Goal: Book appointment/travel/reservation

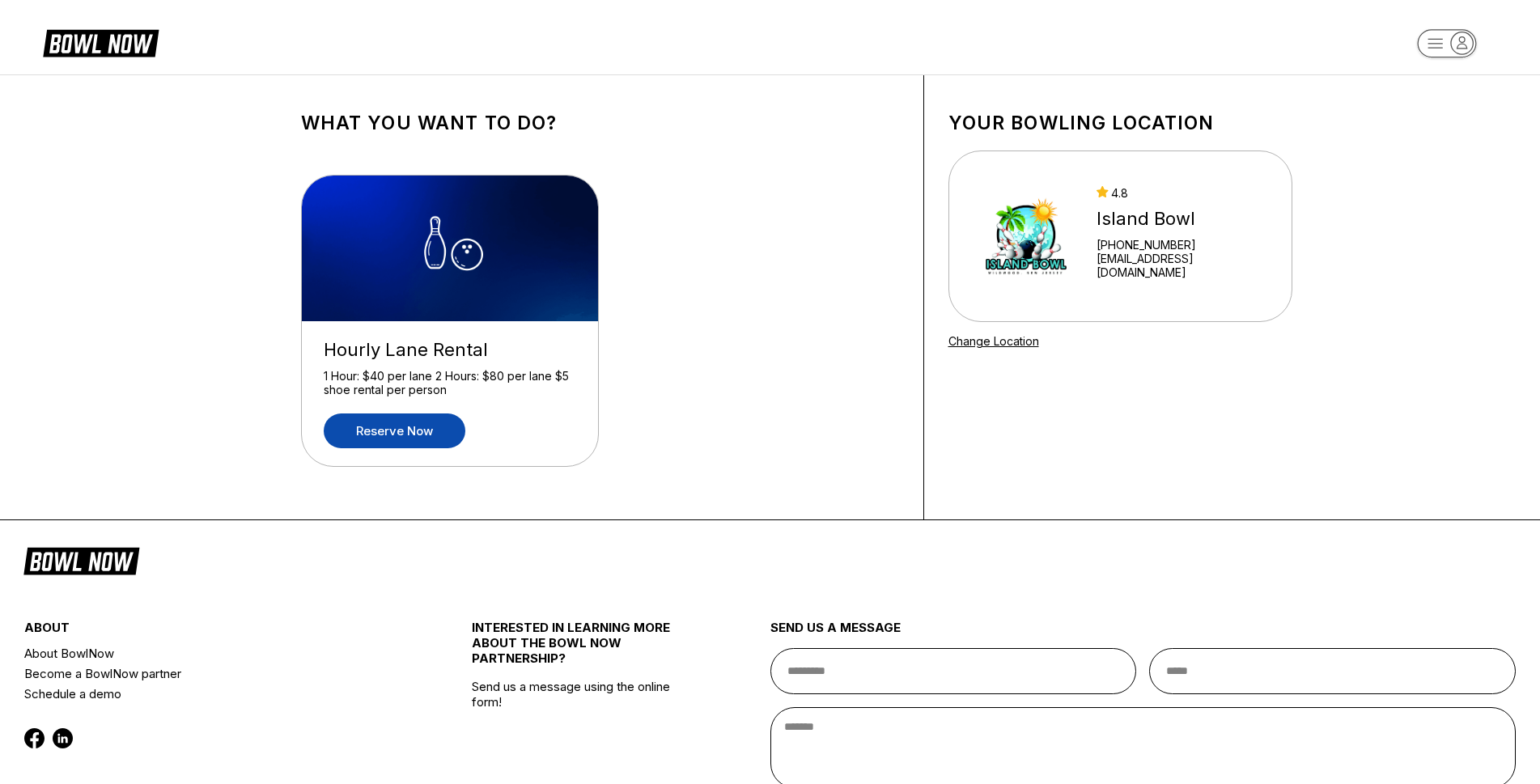
click at [431, 430] on link "Reserve now" at bounding box center [394, 431] width 142 height 35
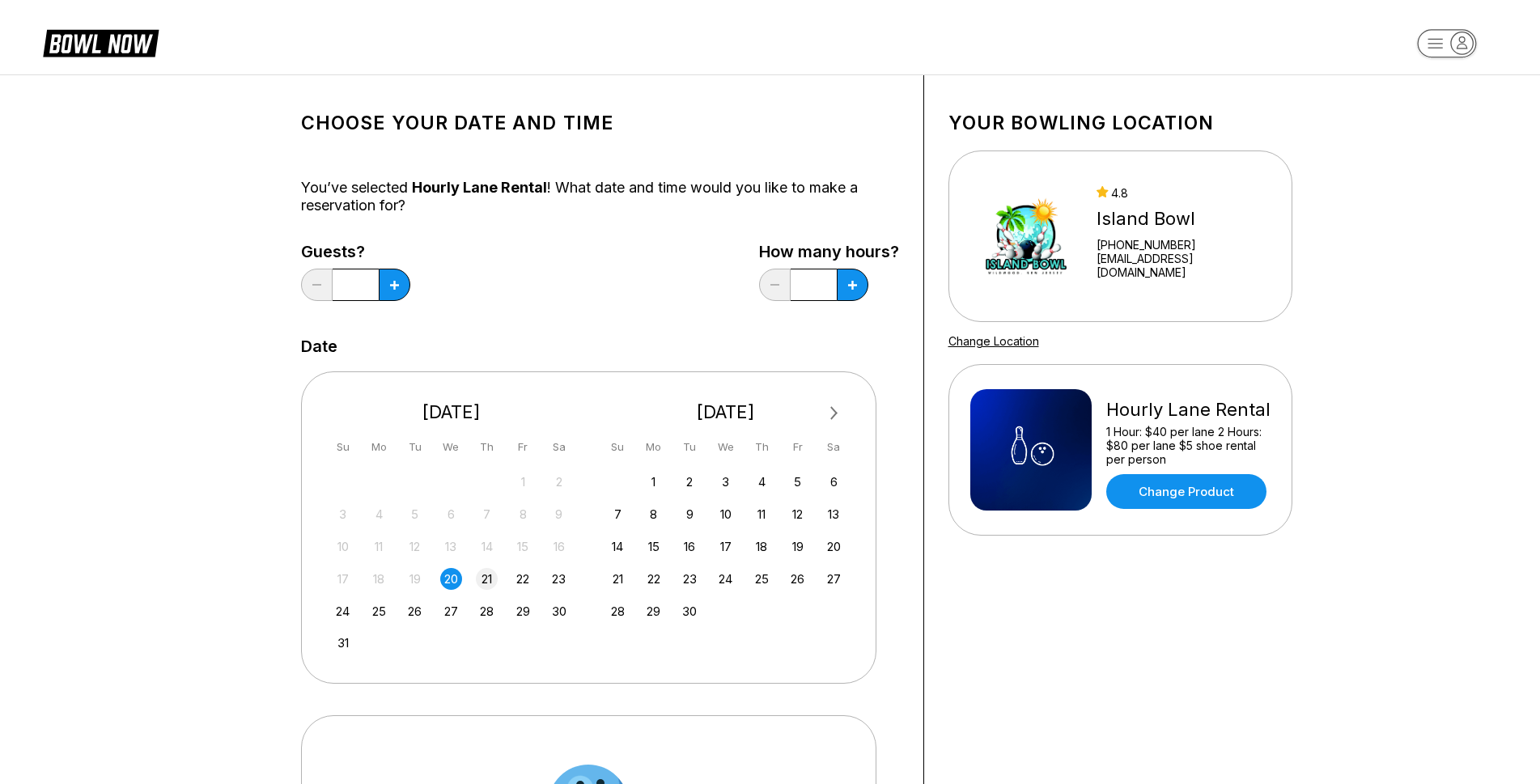
click at [490, 584] on div "21" at bounding box center [487, 579] width 22 height 22
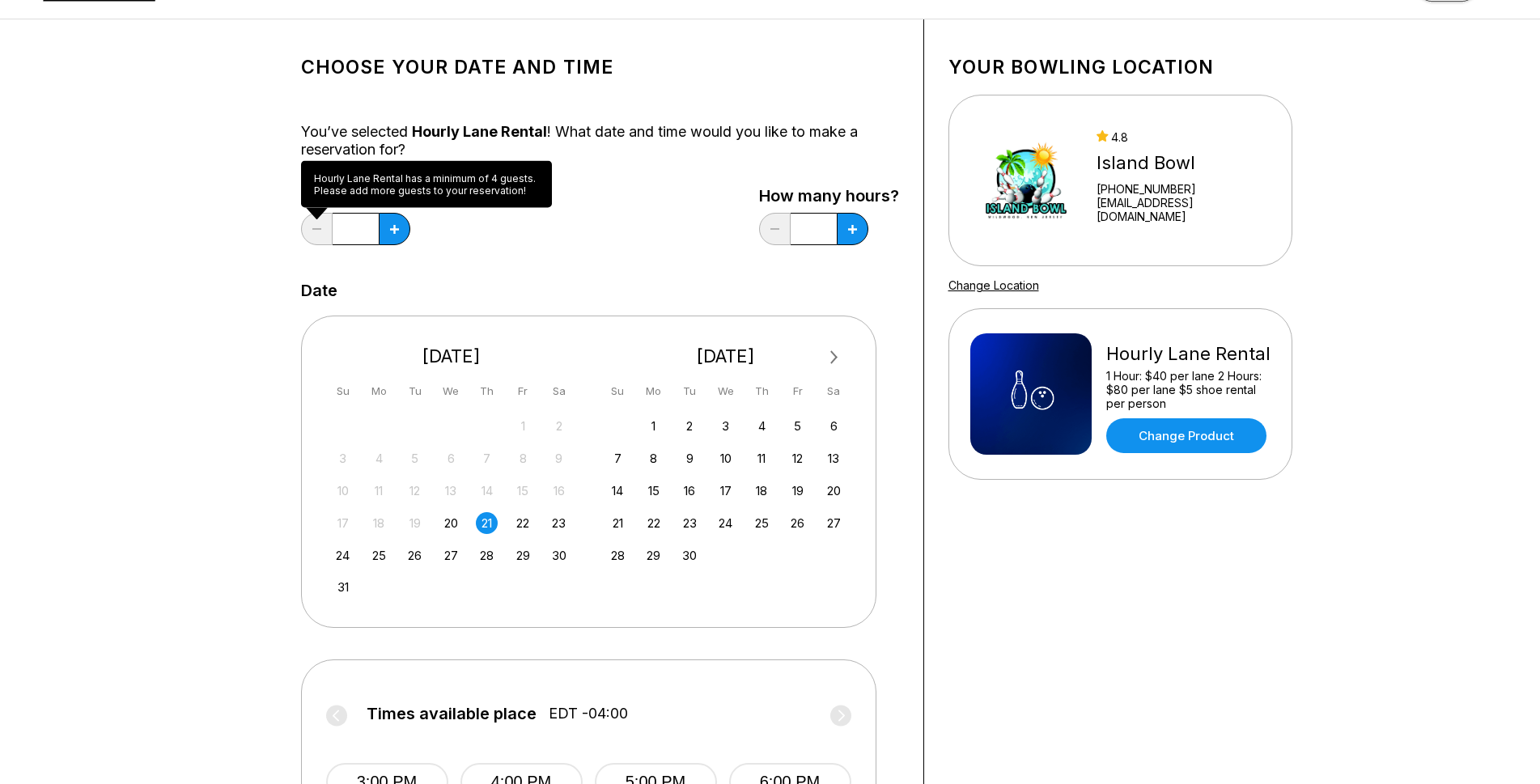
scroll to position [83, 0]
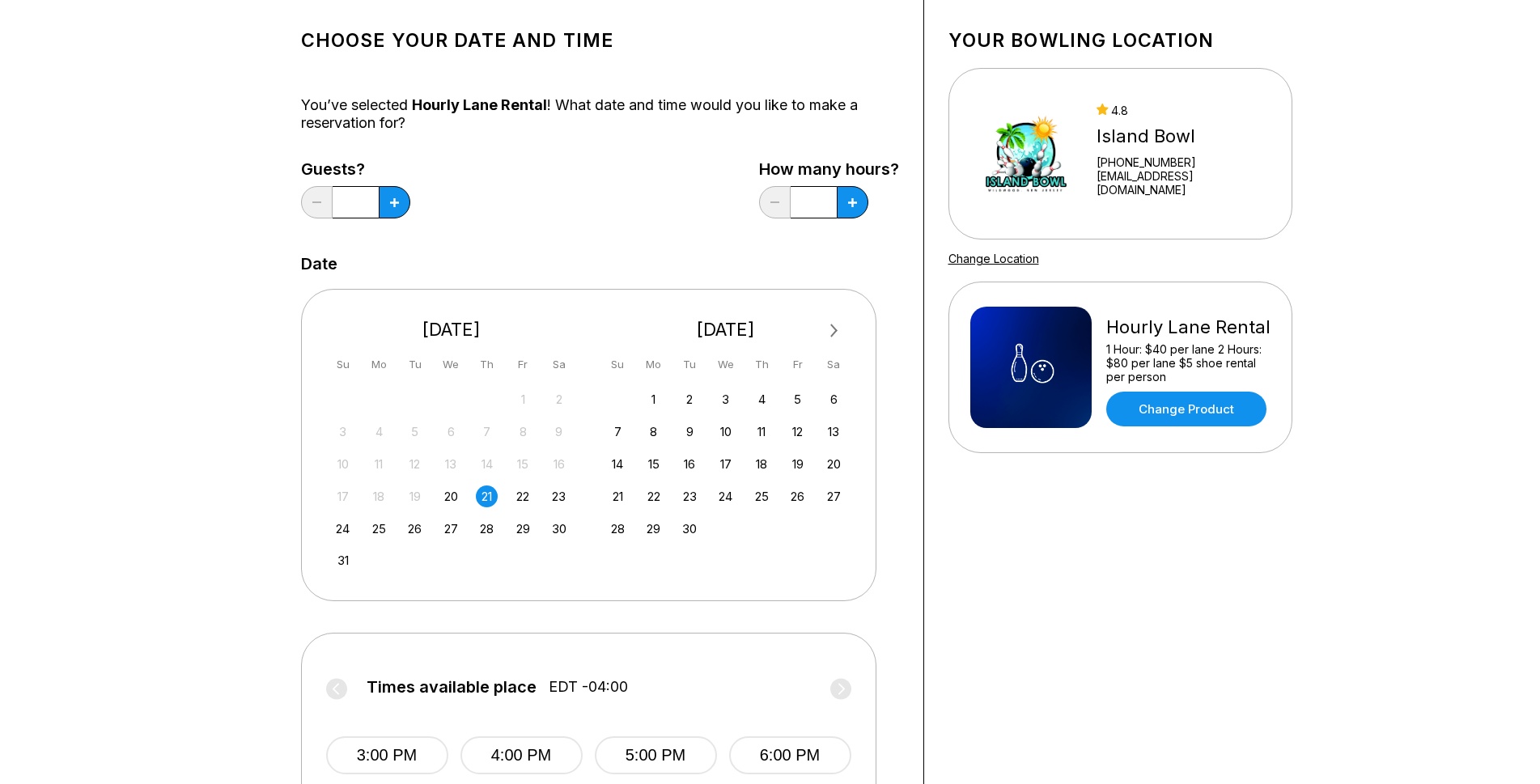
click at [359, 204] on input "*" at bounding box center [355, 202] width 46 height 33
click at [405, 198] on button at bounding box center [395, 202] width 32 height 33
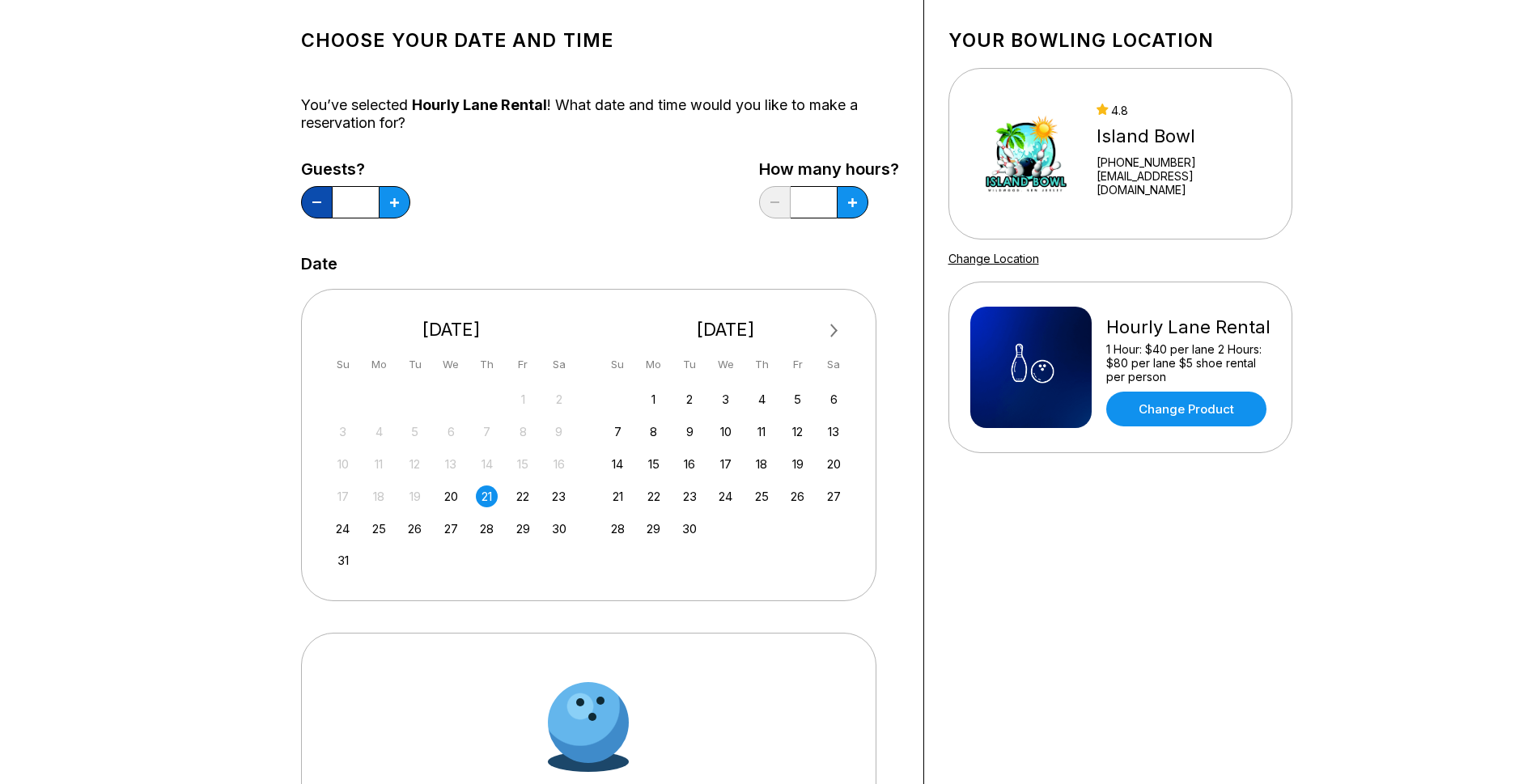
click at [310, 203] on button at bounding box center [317, 202] width 32 height 33
type input "*"
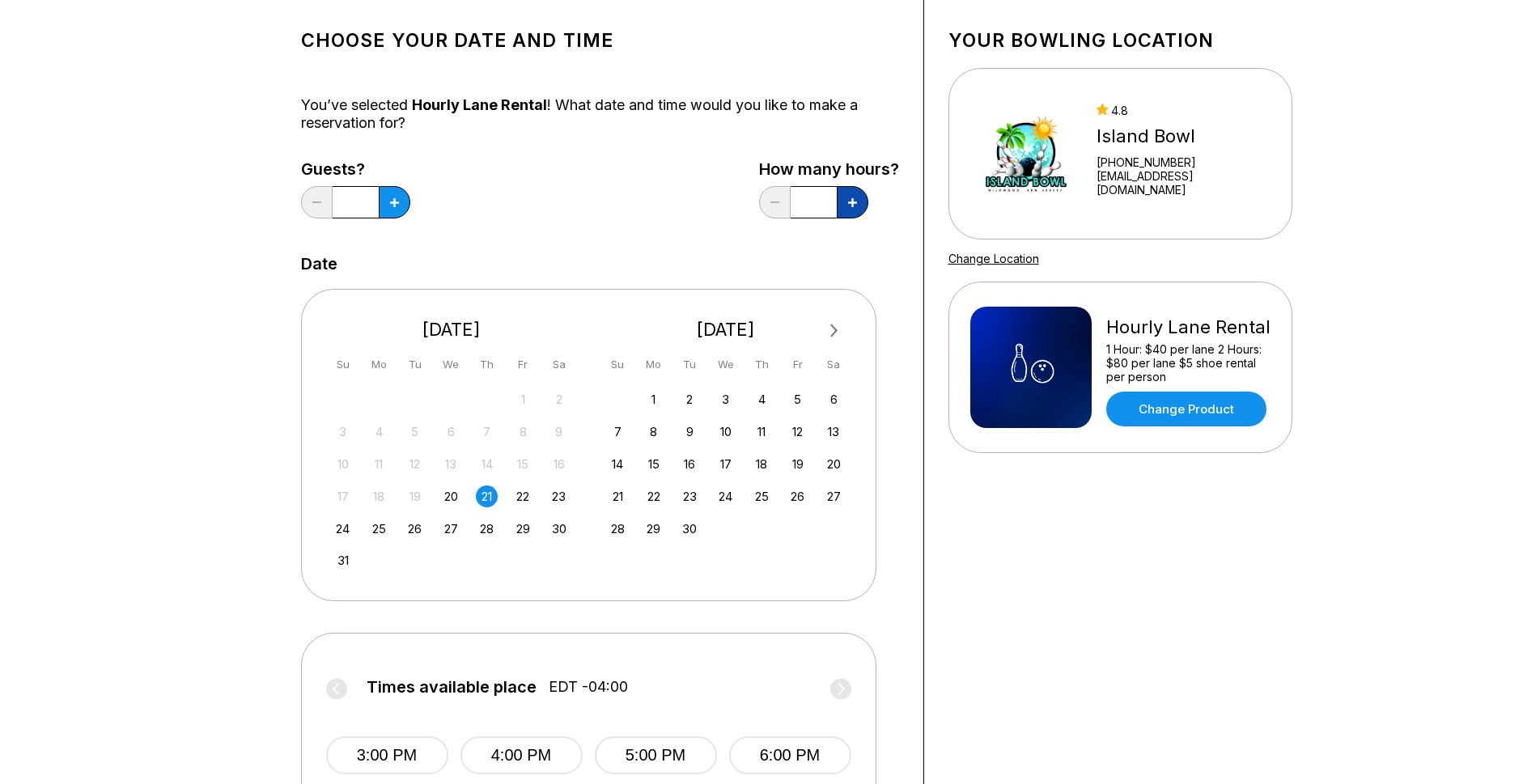
click at [411, 200] on button at bounding box center [395, 202] width 32 height 33
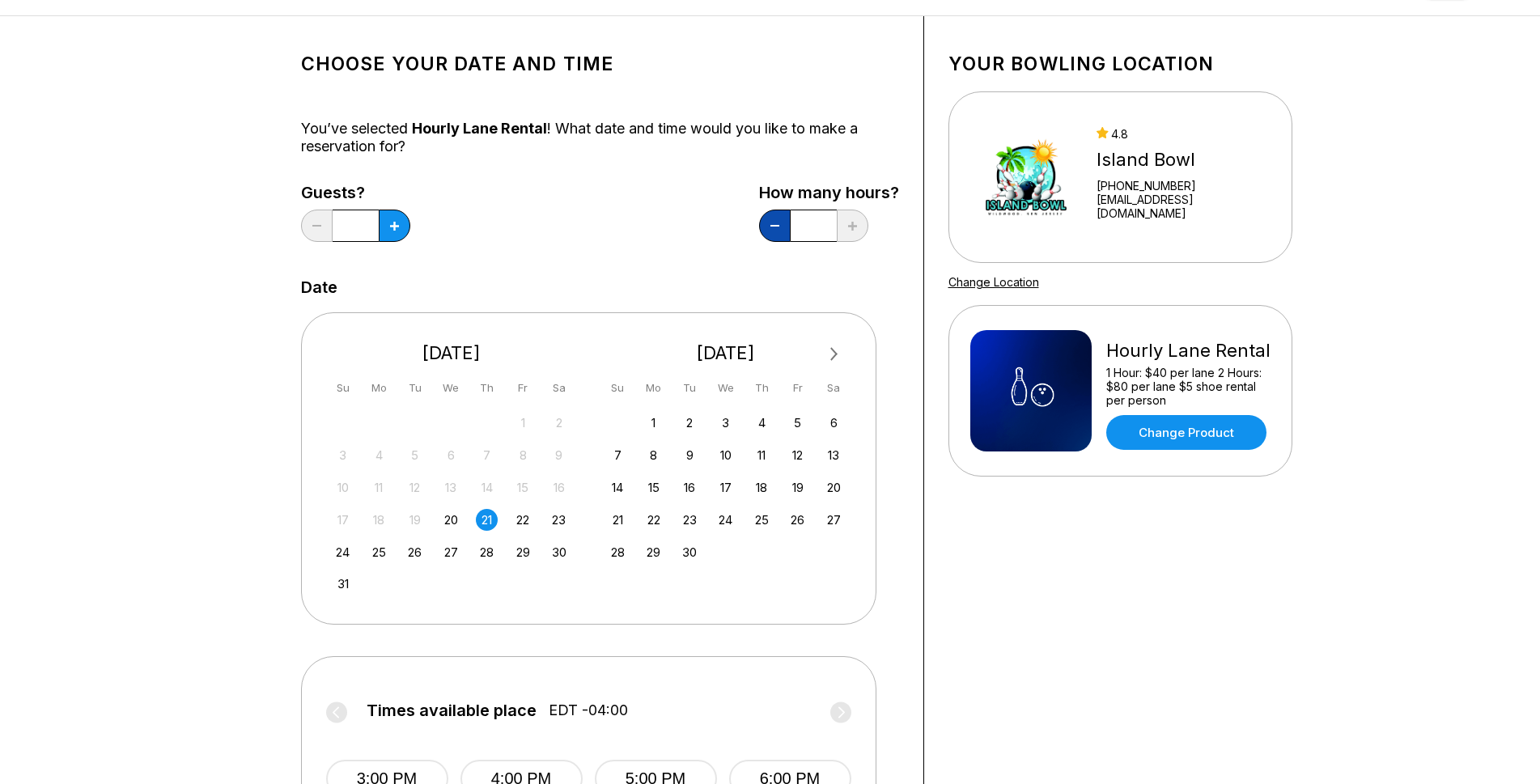
click at [771, 208] on div "How many hours? *" at bounding box center [829, 216] width 140 height 66
click at [333, 225] on button at bounding box center [317, 225] width 32 height 33
type input "*"
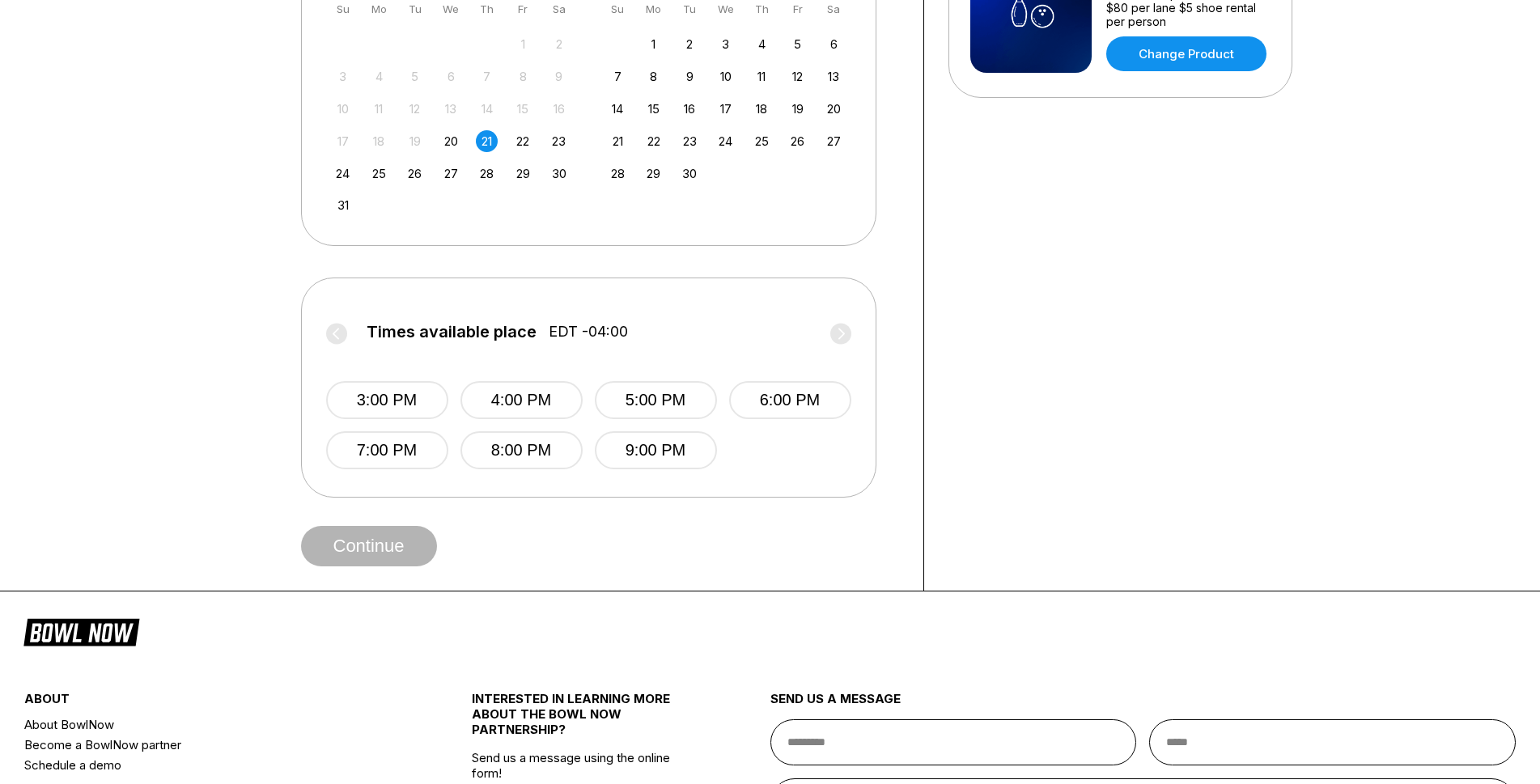
scroll to position [413, 0]
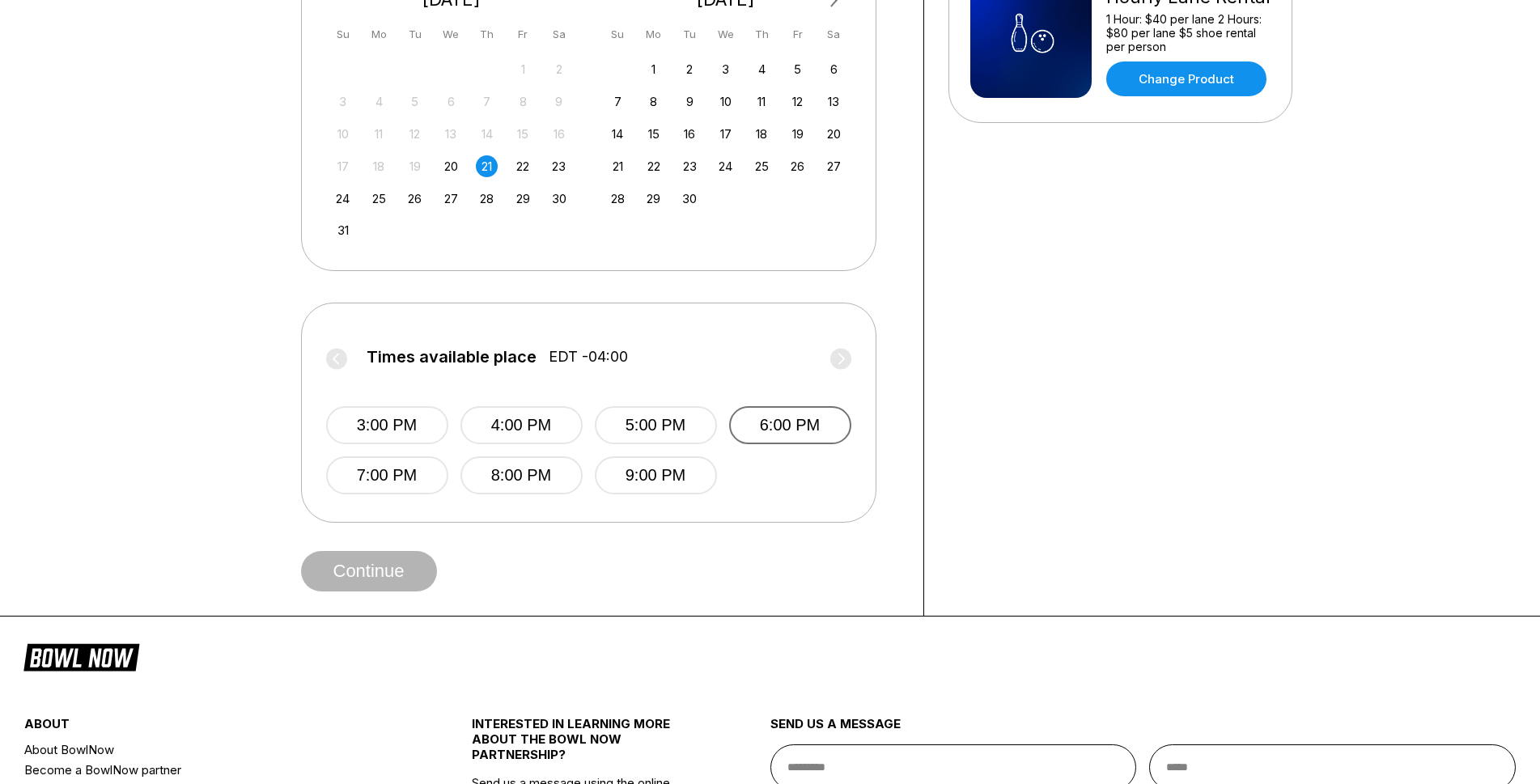
click at [749, 431] on button "6:00 PM" at bounding box center [790, 425] width 122 height 38
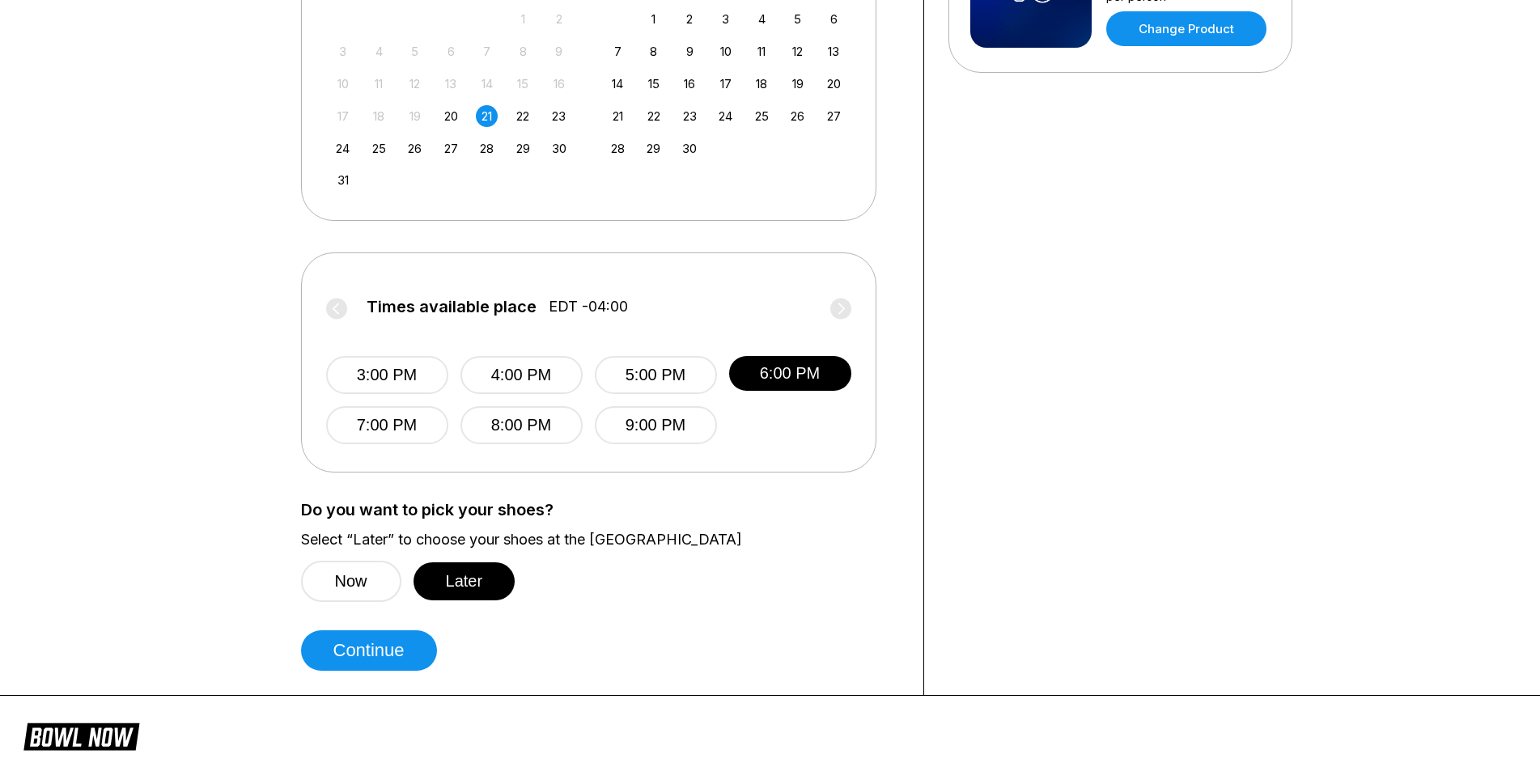
scroll to position [495, 0]
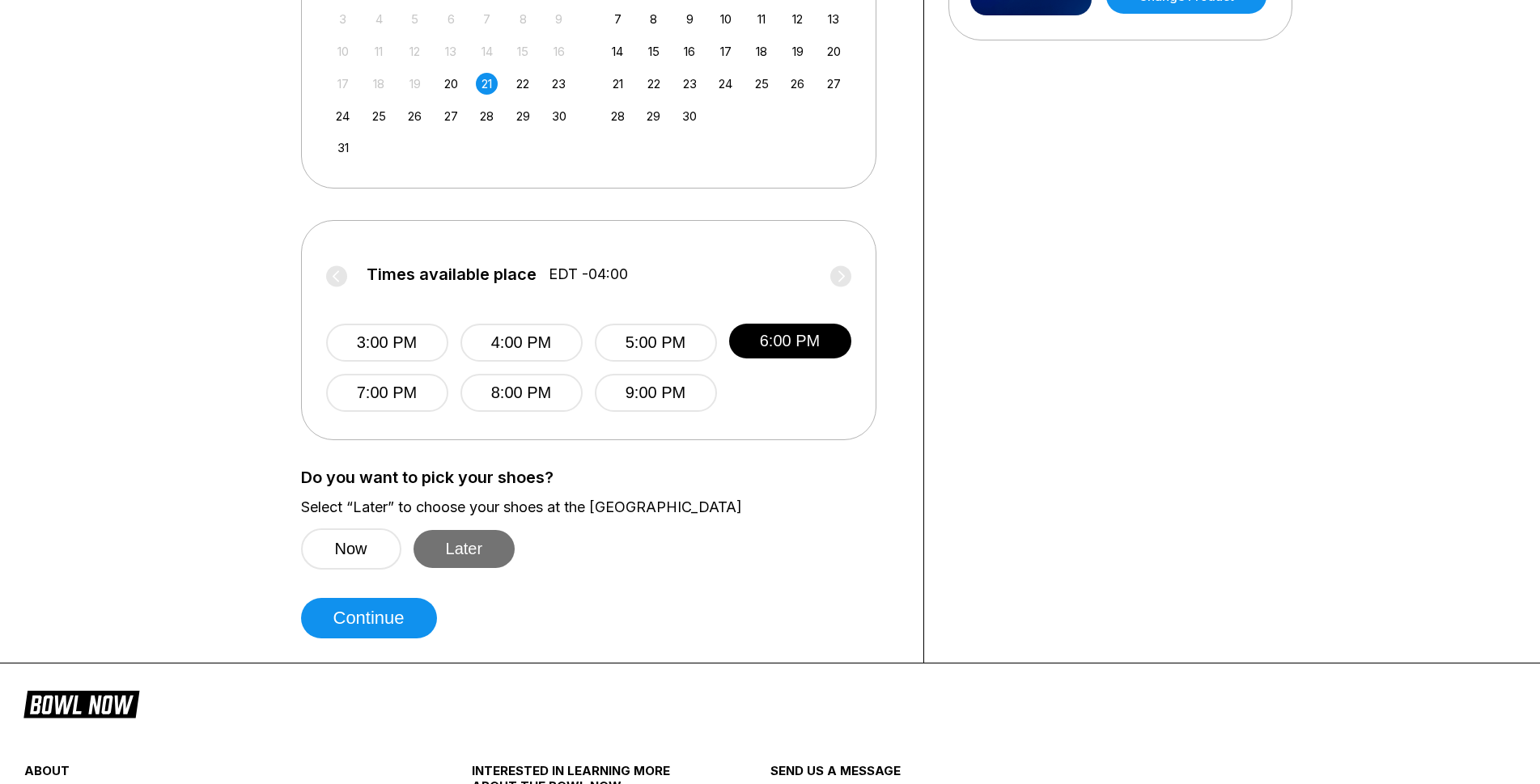
click at [427, 554] on button "Later" at bounding box center [465, 549] width 102 height 38
click at [359, 563] on button "Now" at bounding box center [351, 549] width 101 height 41
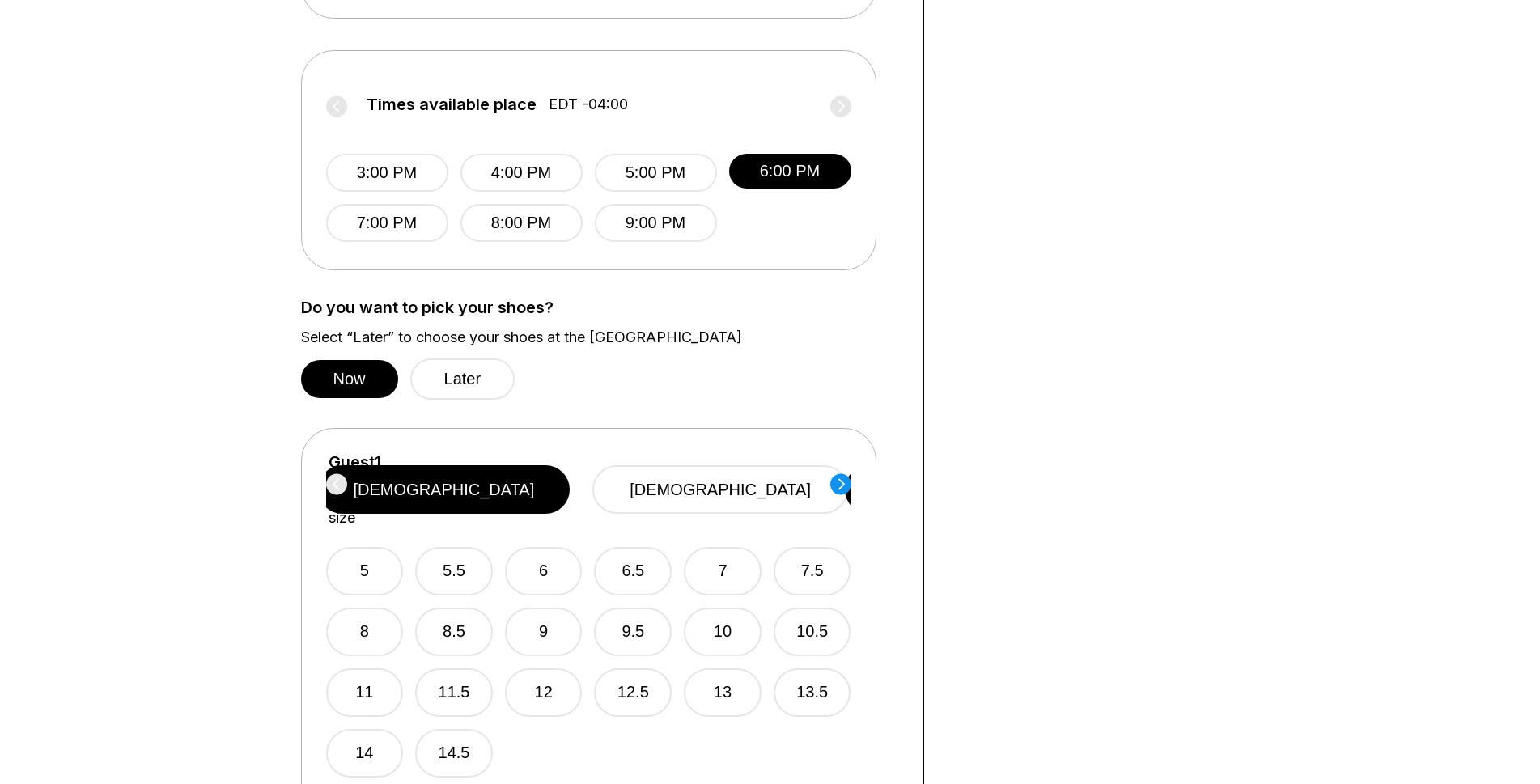
scroll to position [825, 0]
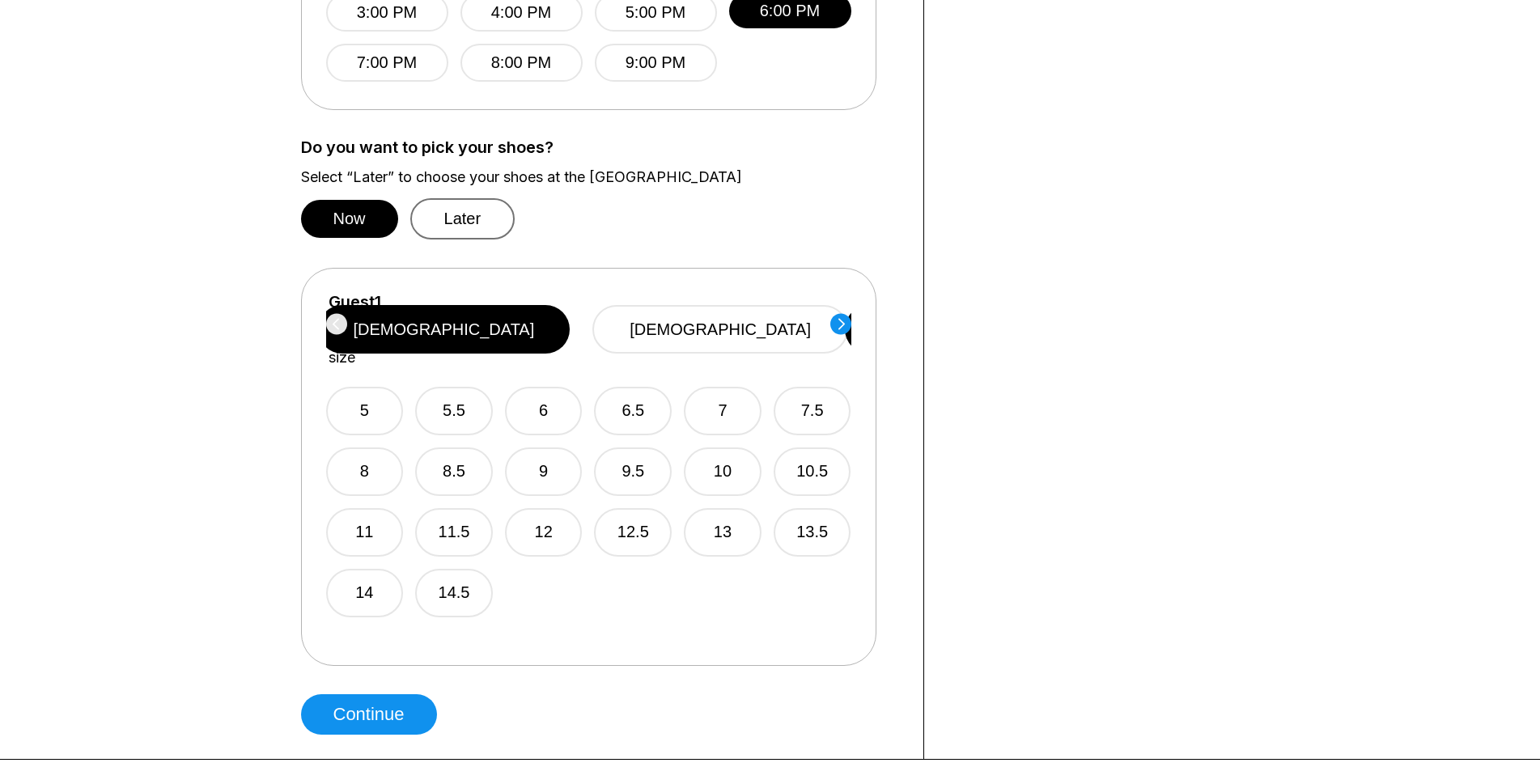
click at [464, 209] on button "Later" at bounding box center [463, 219] width 106 height 41
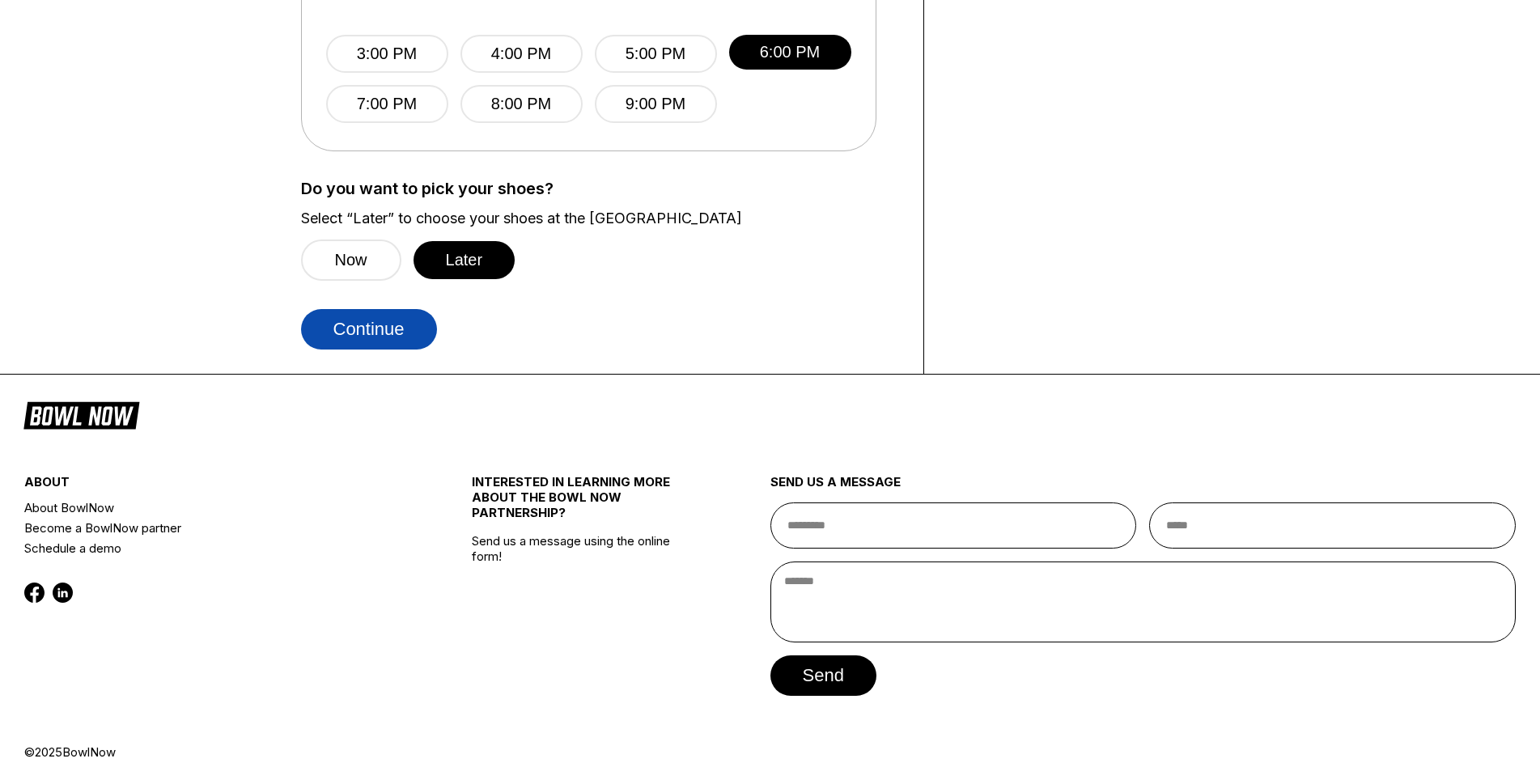
click at [371, 343] on button "Continue" at bounding box center [369, 329] width 136 height 40
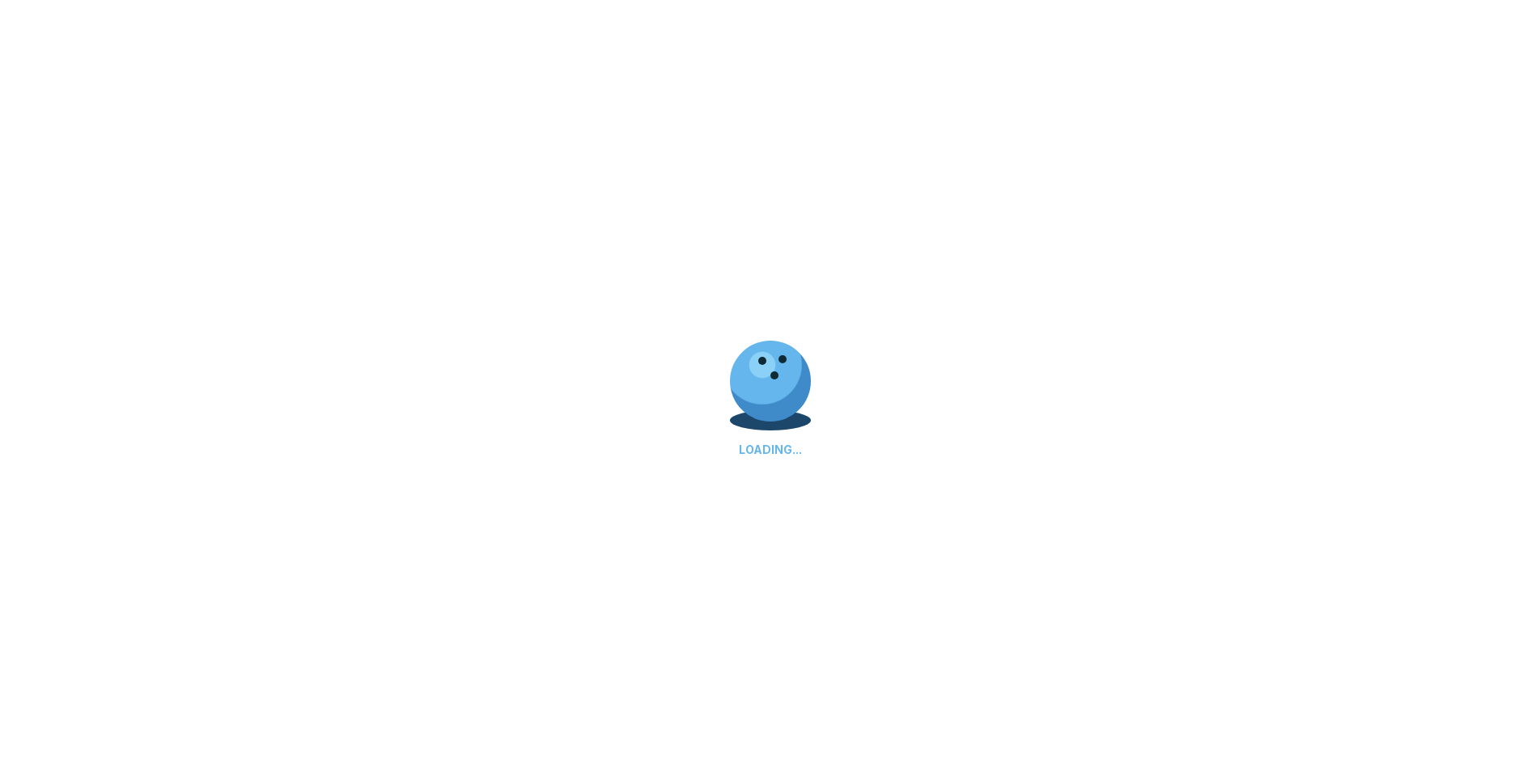
scroll to position [0, 0]
select select "**"
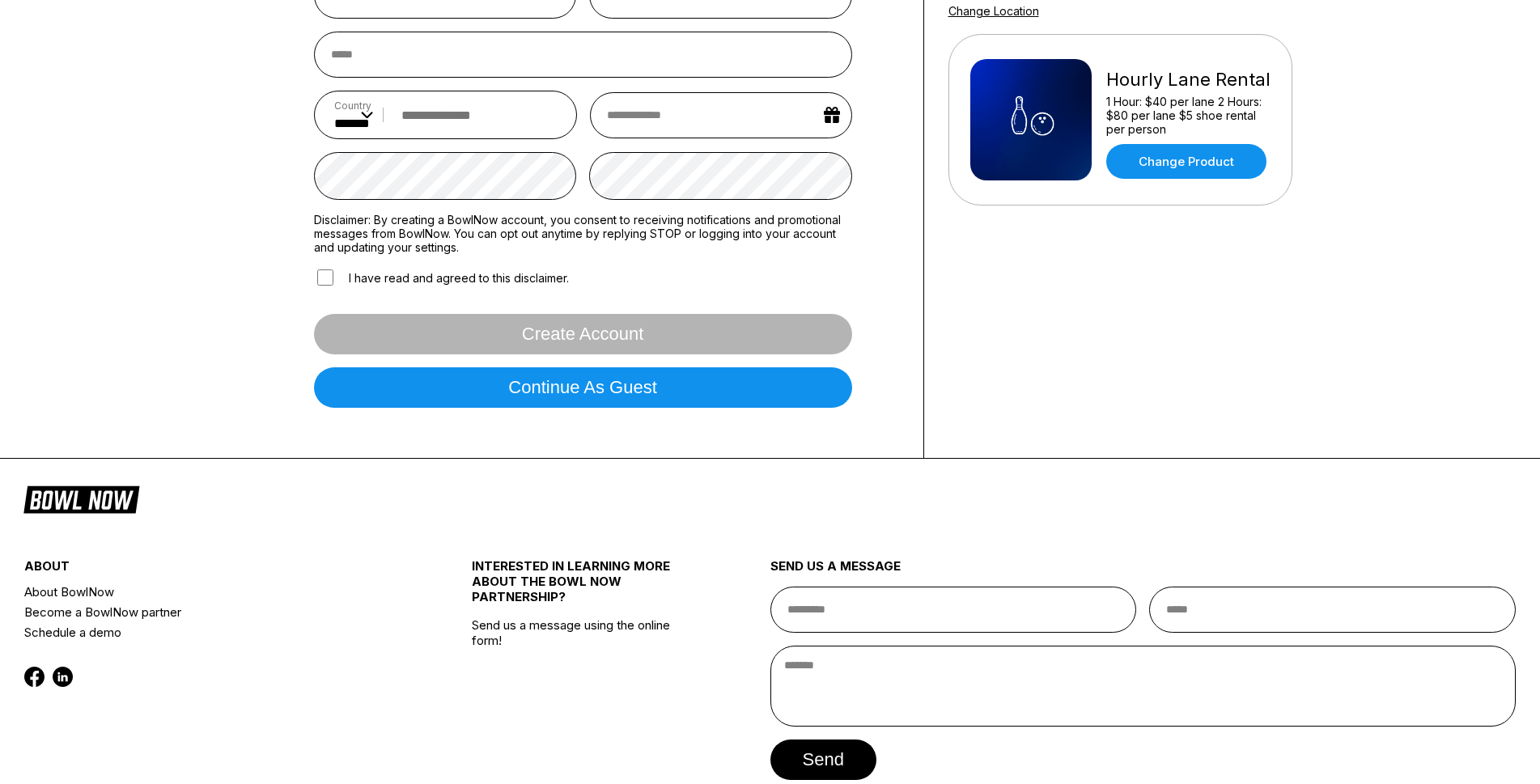
scroll to position [413, 0]
